Goal: Transaction & Acquisition: Book appointment/travel/reservation

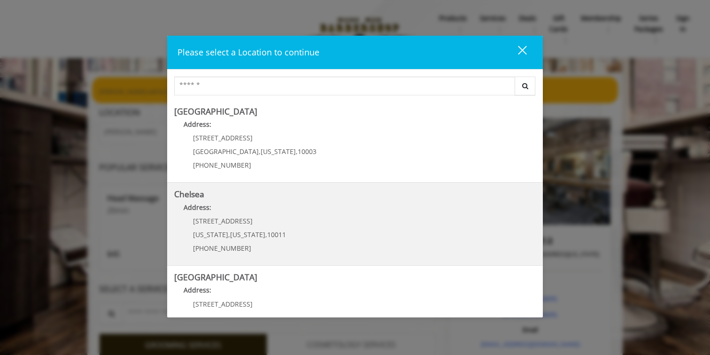
click at [256, 216] on p "Address:" at bounding box center [354, 209] width 361 height 15
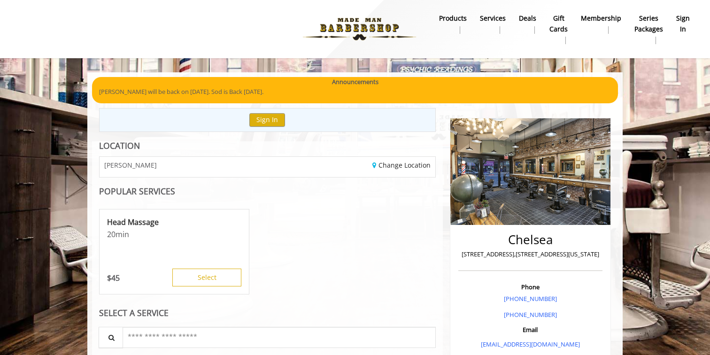
scroll to position [24, 0]
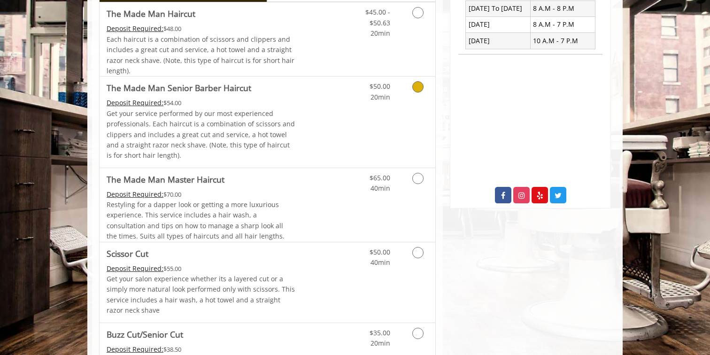
scroll to position [394, 0]
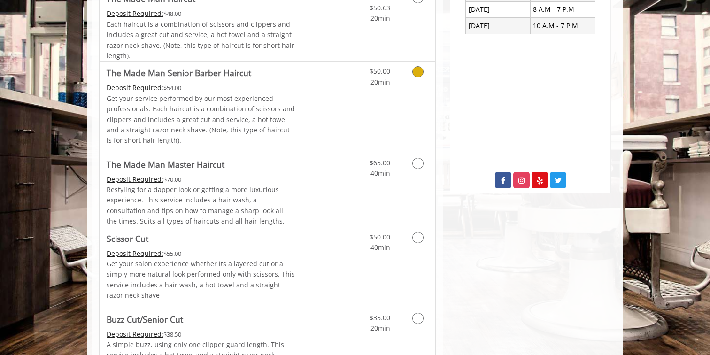
click at [401, 82] on div "Grooming services" at bounding box center [416, 74] width 38 height 26
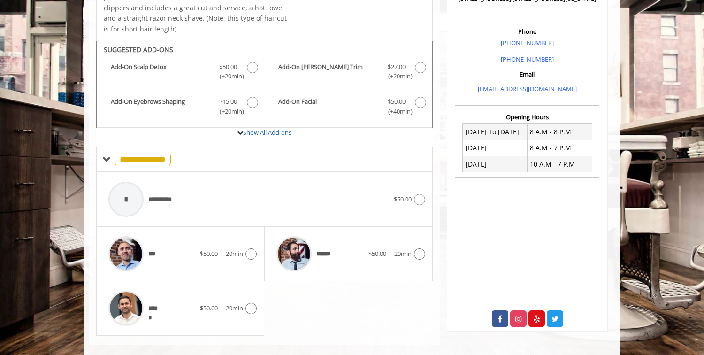
scroll to position [269, 0]
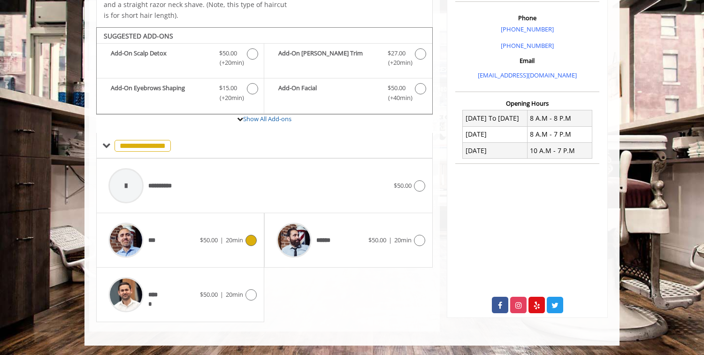
click at [249, 240] on icon at bounding box center [250, 240] width 11 height 11
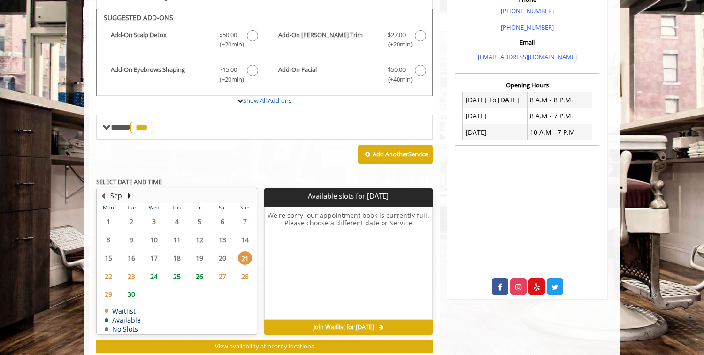
scroll to position [297, 0]
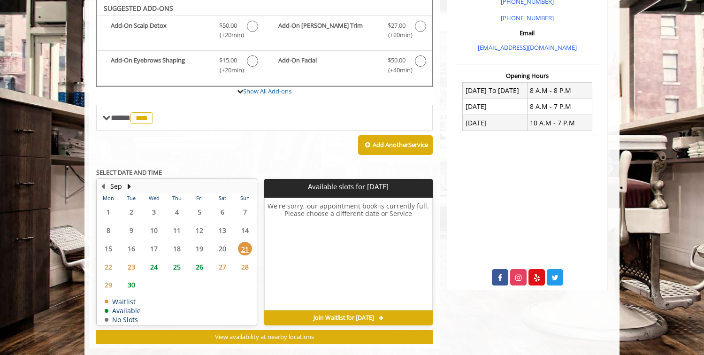
click at [148, 266] on span "24" at bounding box center [154, 267] width 14 height 14
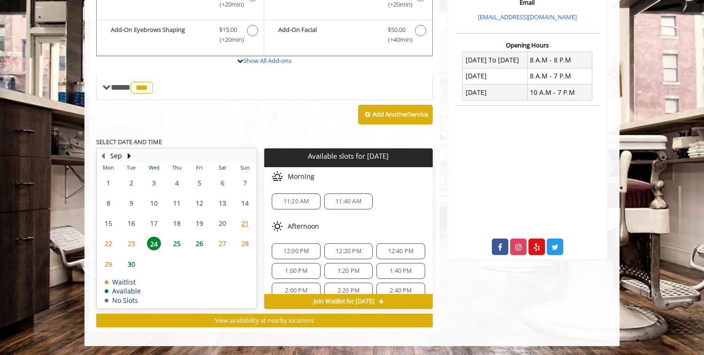
click at [132, 246] on span "23" at bounding box center [131, 244] width 14 height 14
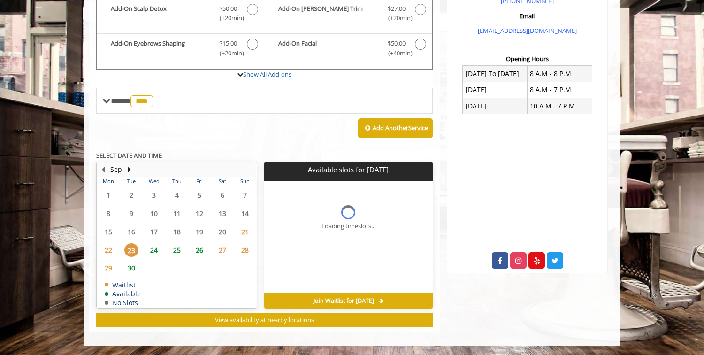
scroll to position [313, 0]
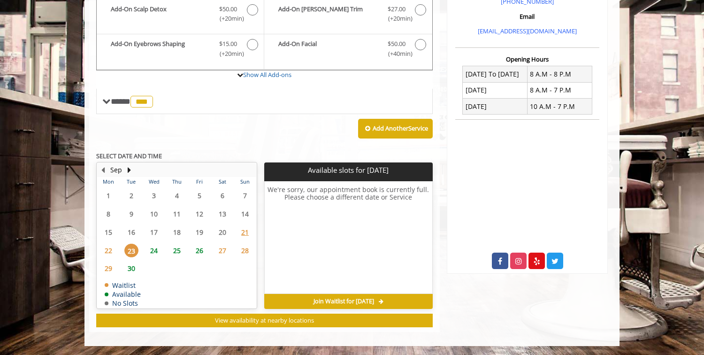
click at [148, 249] on span "24" at bounding box center [154, 251] width 14 height 14
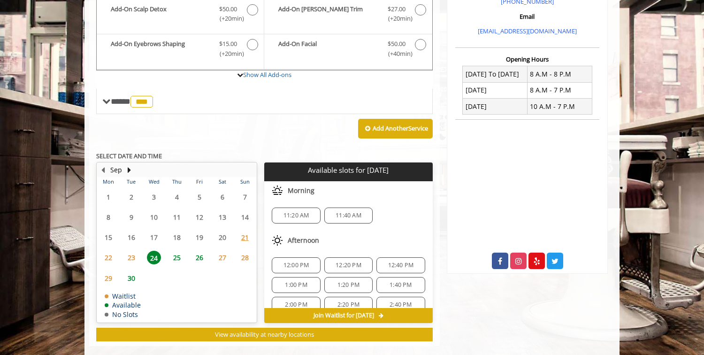
scroll to position [327, 0]
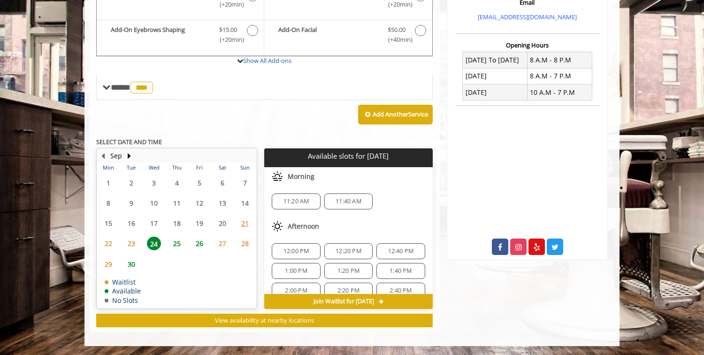
click at [174, 244] on span "25" at bounding box center [177, 244] width 14 height 14
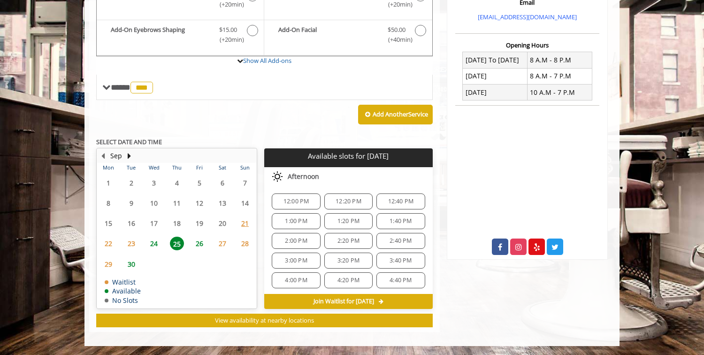
scroll to position [71, 0]
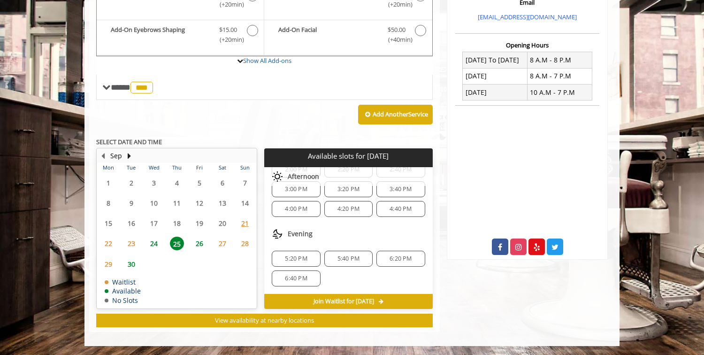
click at [151, 243] on span "24" at bounding box center [154, 244] width 14 height 14
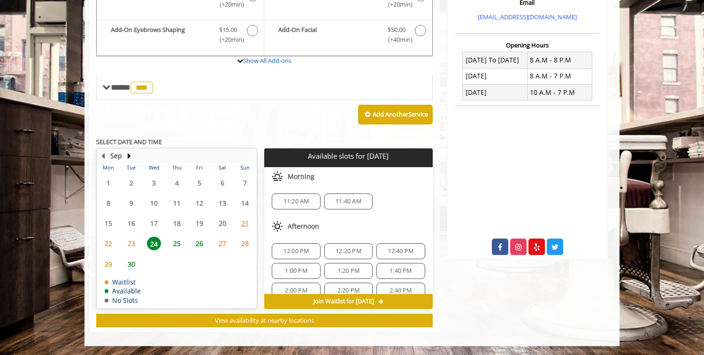
scroll to position [52, 0]
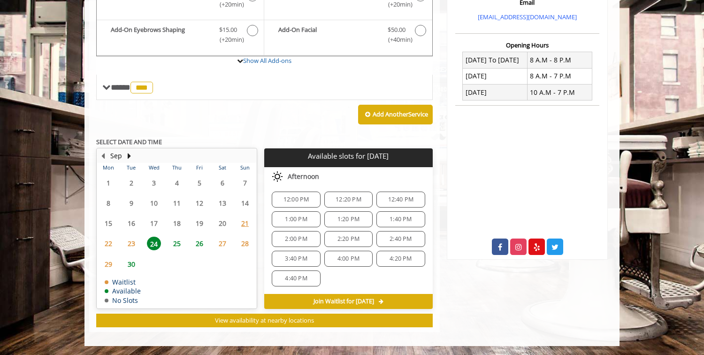
click at [177, 243] on span "25" at bounding box center [177, 244] width 14 height 14
click at [135, 242] on span "23" at bounding box center [131, 244] width 14 height 14
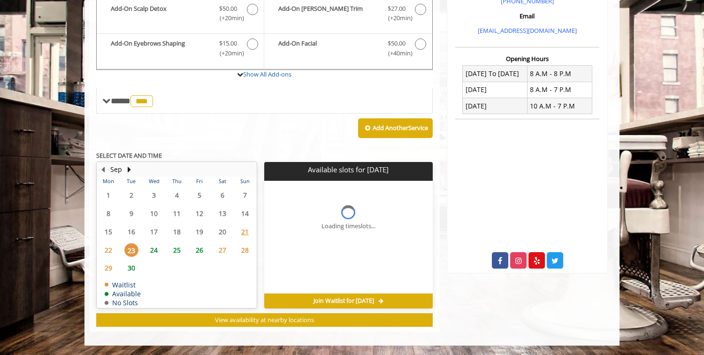
scroll to position [313, 0]
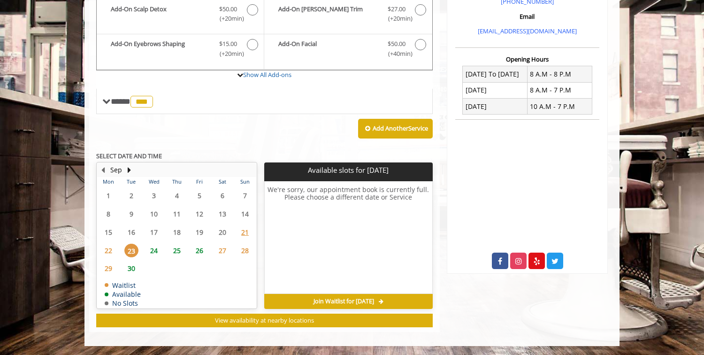
click at [174, 252] on span "25" at bounding box center [177, 251] width 14 height 14
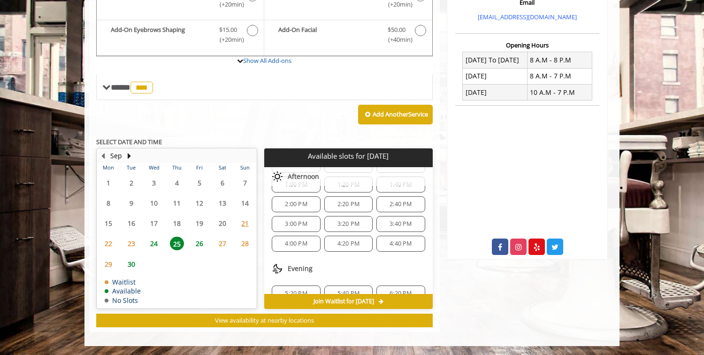
scroll to position [71, 0]
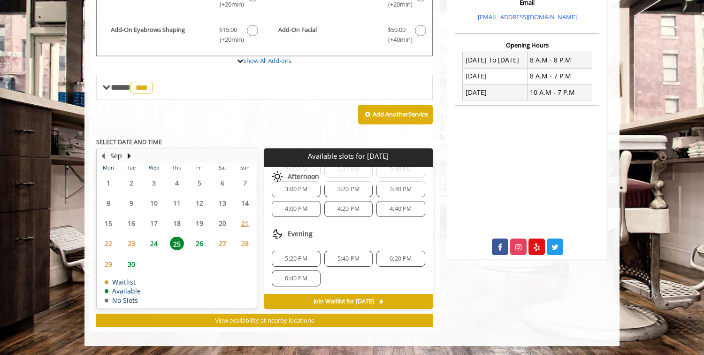
click at [298, 258] on span "5:20 PM" at bounding box center [296, 259] width 22 height 8
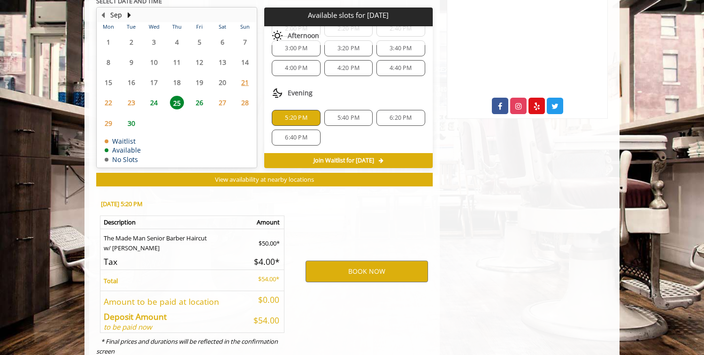
scroll to position [496, 0]
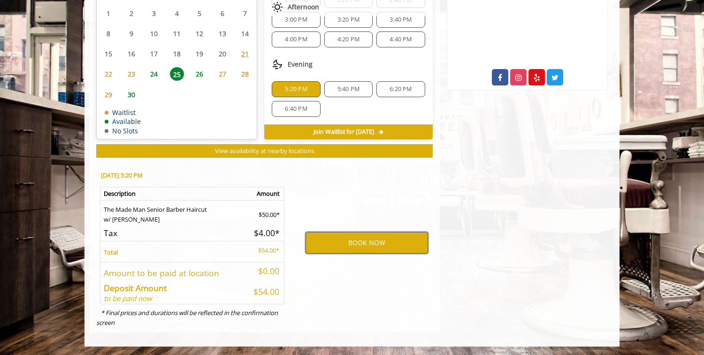
click at [378, 246] on button "BOOK NOW" at bounding box center [366, 243] width 122 height 22
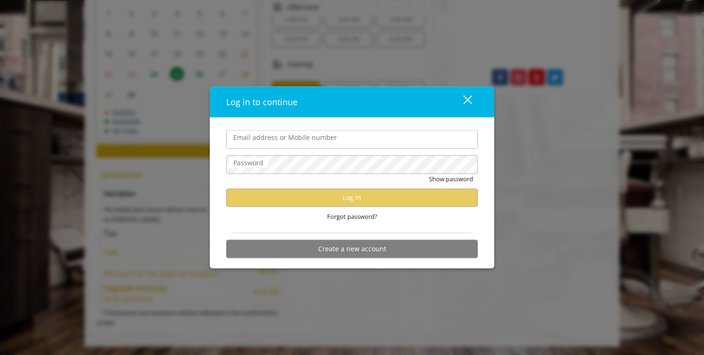
click at [318, 143] on input "Email address or Mobile number" at bounding box center [352, 139] width 252 height 19
type input "**********"
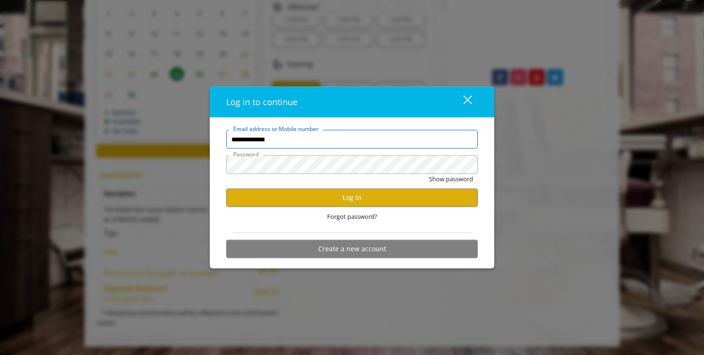
scroll to position [0, 0]
click at [320, 197] on button "Log in" at bounding box center [352, 197] width 252 height 18
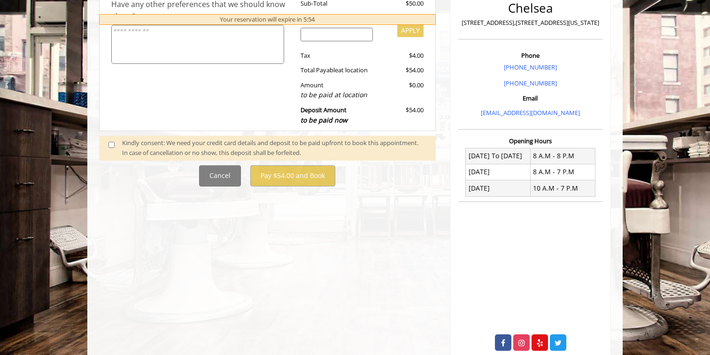
scroll to position [256, 0]
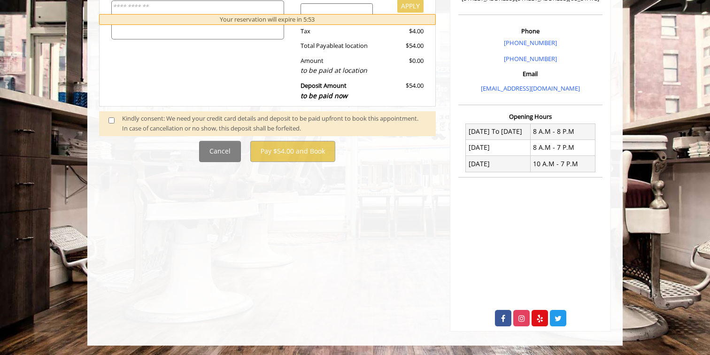
click at [194, 123] on div "Kindly consent: We need your credit card details and deposit to be paid upfront…" at bounding box center [274, 124] width 304 height 20
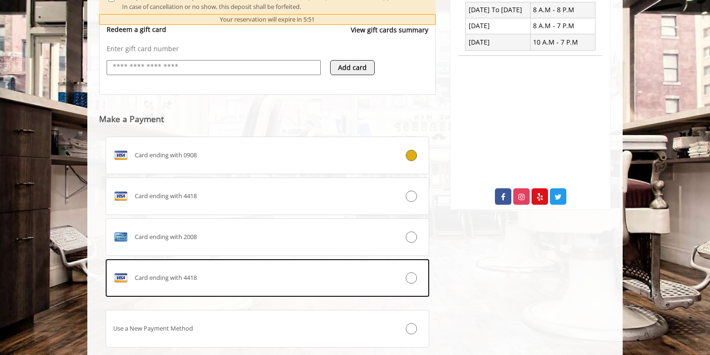
scroll to position [438, 0]
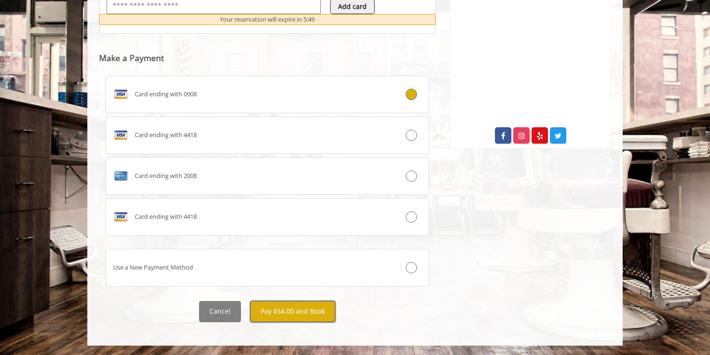
click at [295, 311] on button "Pay $54.00 and Book" at bounding box center [292, 311] width 85 height 21
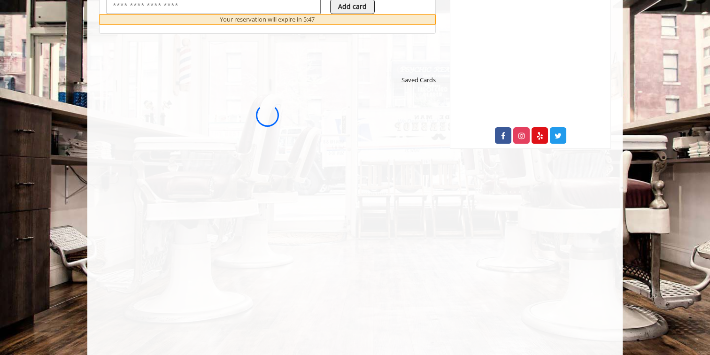
scroll to position [0, 0]
